Goal: Task Accomplishment & Management: Manage account settings

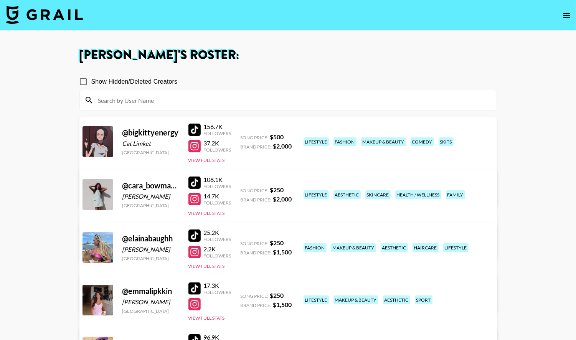
click at [71, 16] on img at bounding box center [44, 14] width 77 height 18
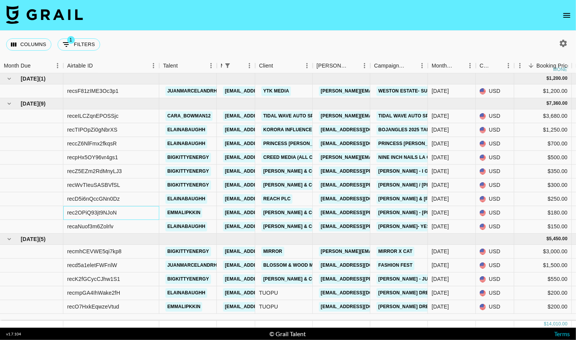
click at [114, 215] on div "rec2OPiQ93jt9NJoN" at bounding box center [91, 213] width 49 height 8
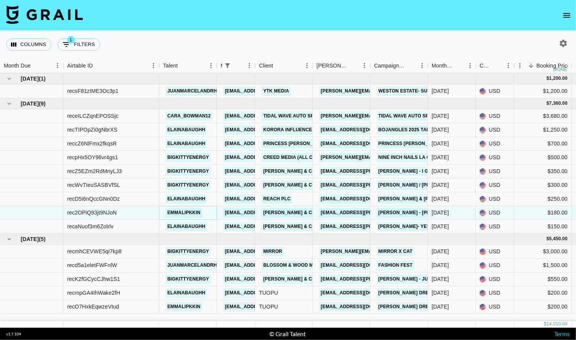
click at [176, 211] on link "emmalipkkin" at bounding box center [183, 213] width 37 height 10
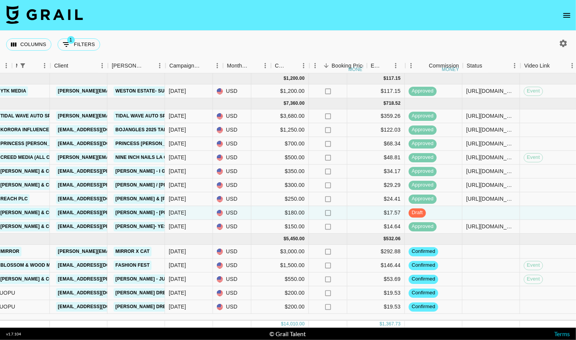
scroll to position [0, 273]
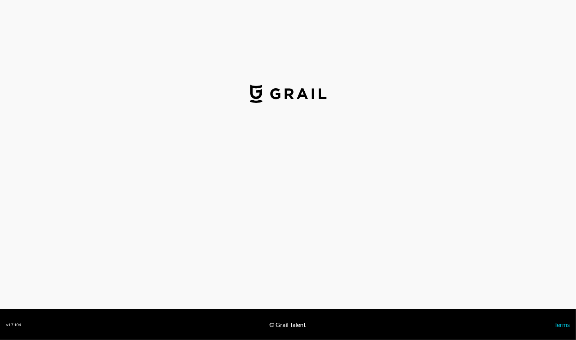
select select "USD"
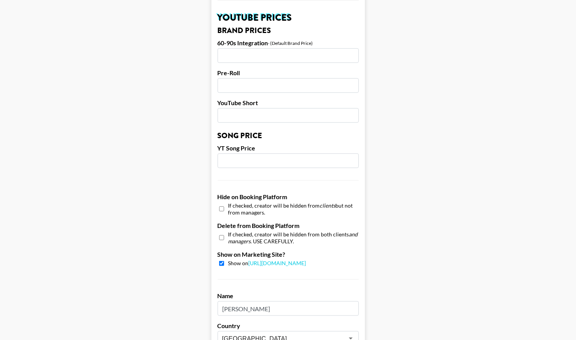
scroll to position [699, 0]
